Goal: Task Accomplishment & Management: Use online tool/utility

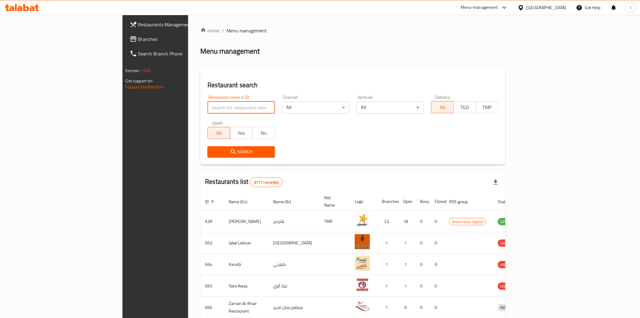
click at [207, 106] on input "search" at bounding box center [240, 107] width 67 height 12
paste input "687909"
type input "687909"
click at [212, 154] on span "Search" at bounding box center [240, 152] width 57 height 8
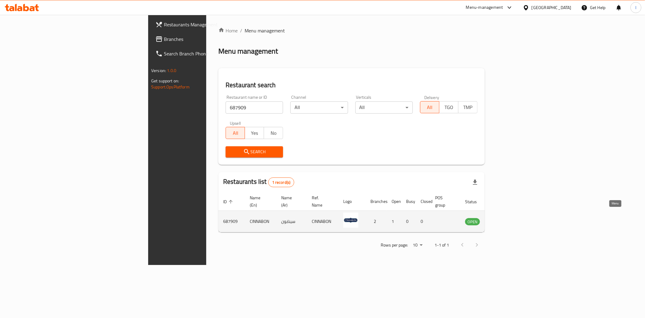
click at [504, 219] on icon "enhanced table" at bounding box center [500, 221] width 7 height 5
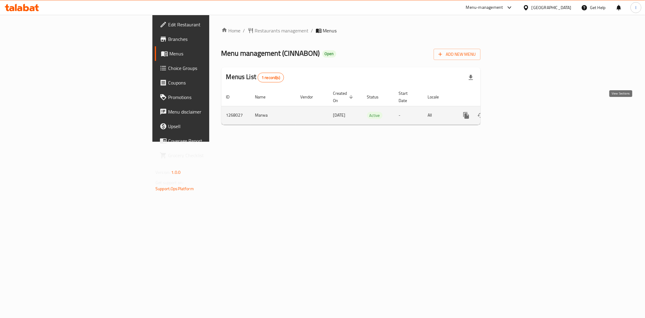
click at [514, 112] on icon "enhanced table" at bounding box center [509, 115] width 7 height 7
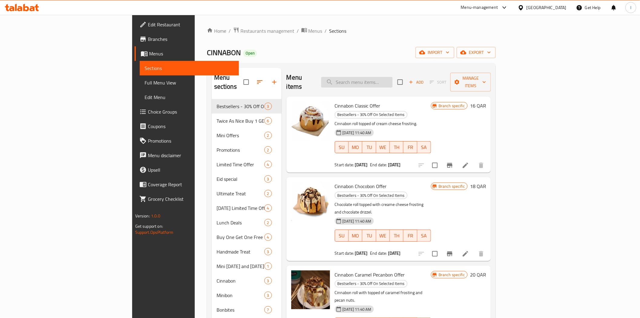
click at [393, 79] on input "search" at bounding box center [356, 82] width 71 height 11
paste input "Cinnabon Classic"
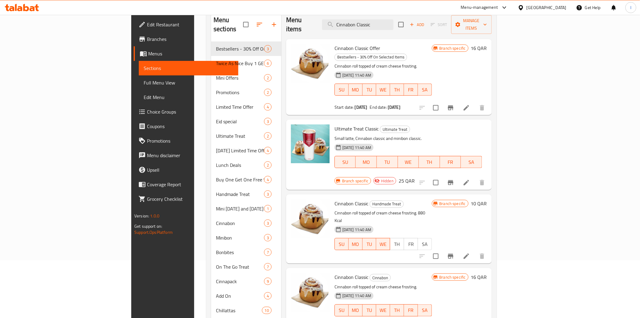
scroll to position [96, 0]
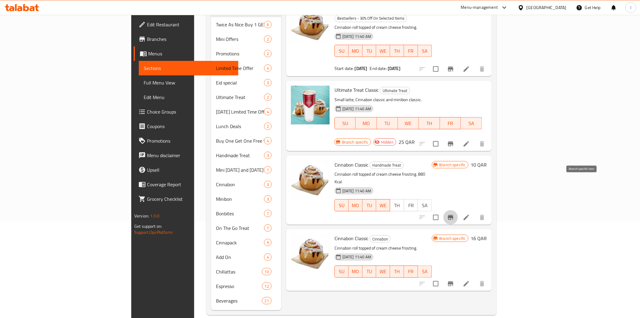
click at [453, 215] on icon "Branch-specific-item" at bounding box center [450, 217] width 5 height 5
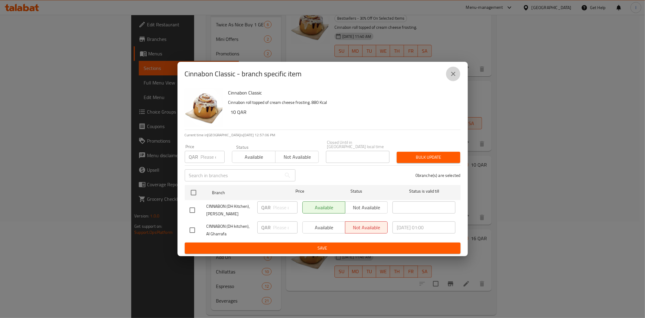
click at [450, 73] on icon "close" at bounding box center [453, 73] width 7 height 7
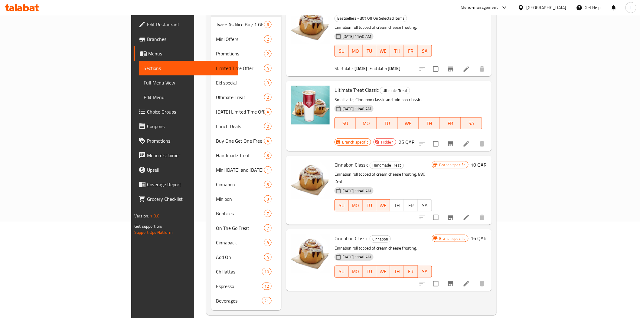
scroll to position [0, 0]
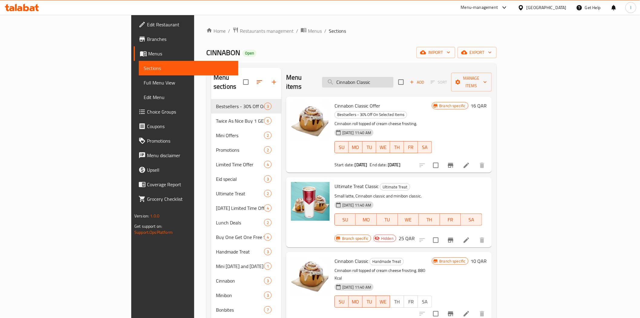
click at [393, 79] on input "Cinnabon Classic" at bounding box center [357, 82] width 71 height 11
paste input "hocobon"
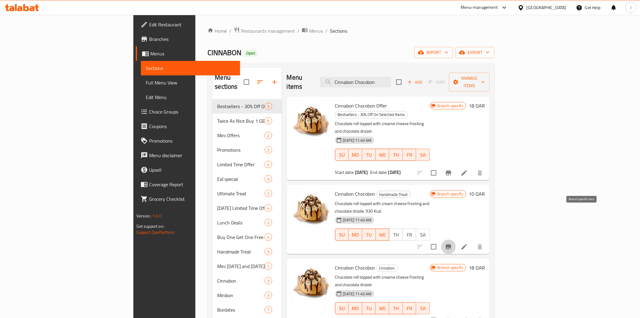
click at [451, 244] on icon "Branch-specific-item" at bounding box center [448, 246] width 5 height 5
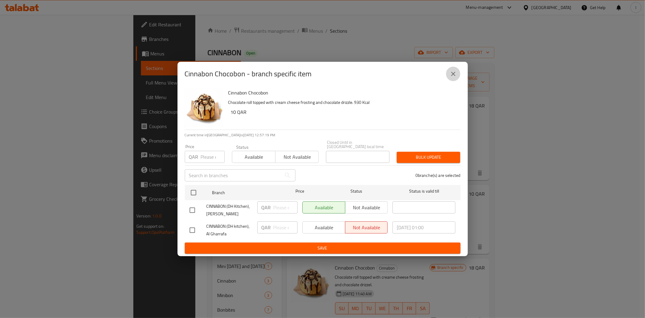
click at [452, 77] on icon "close" at bounding box center [453, 73] width 7 height 7
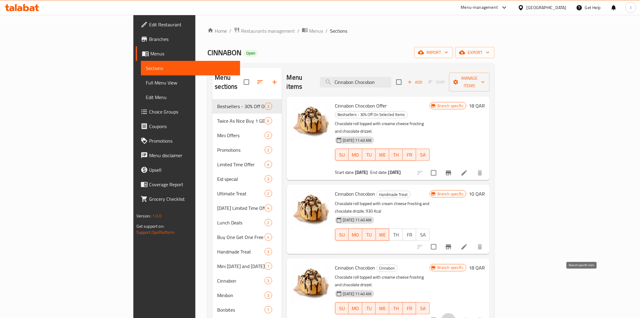
click at [451, 317] on icon "Branch-specific-item" at bounding box center [448, 320] width 5 height 5
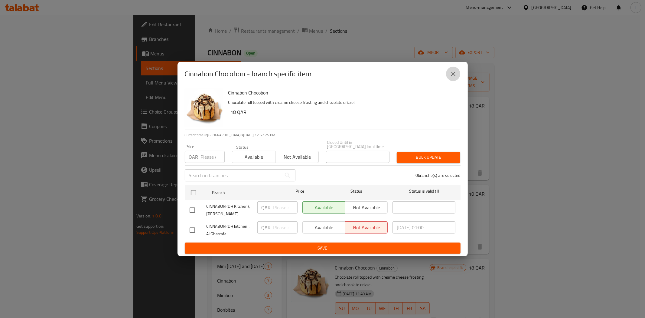
click at [449, 74] on button "close" at bounding box center [453, 74] width 15 height 15
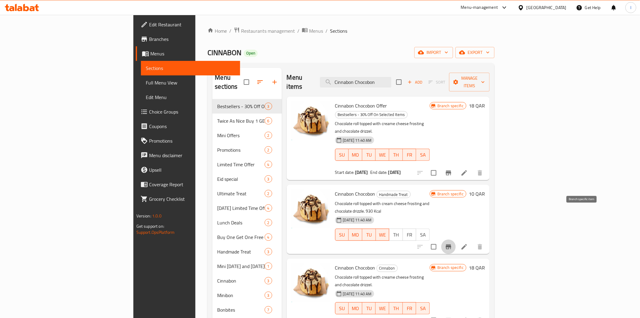
click at [451, 244] on icon "Branch-specific-item" at bounding box center [448, 246] width 5 height 5
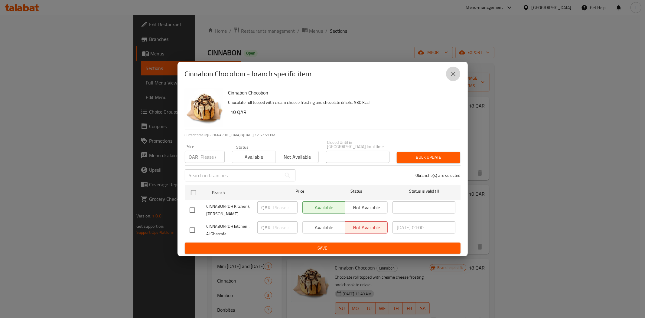
click at [453, 76] on icon "close" at bounding box center [453, 74] width 4 height 4
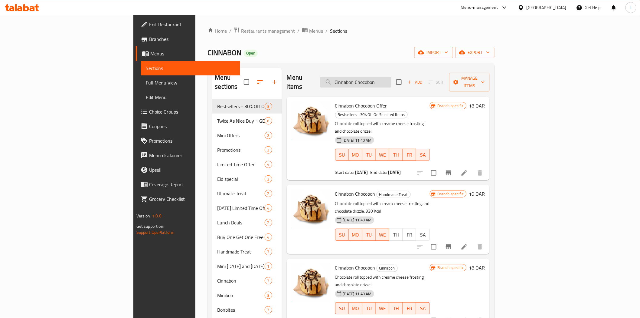
click at [391, 77] on input "Cinnabon Chocobon" at bounding box center [355, 82] width 71 height 11
paste input "[PERSON_NAME]"
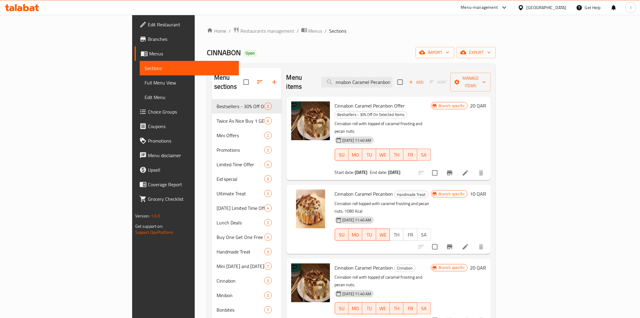
type input "Cinnabon Caramel Pecanbon"
